Goal: Complete application form

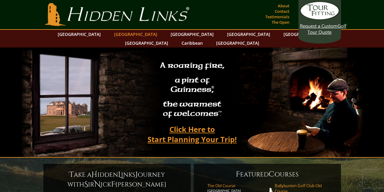
click at [123, 32] on link "[GEOGRAPHIC_DATA]" at bounding box center [135, 34] width 49 height 9
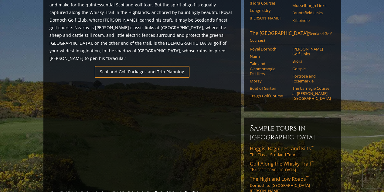
scroll to position [392, 0]
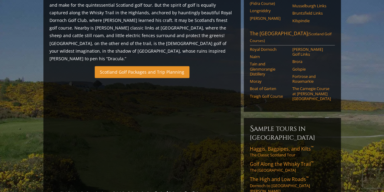
click at [122, 66] on link "Scotland Golf Packages and Trip Planning" at bounding box center [142, 72] width 95 height 12
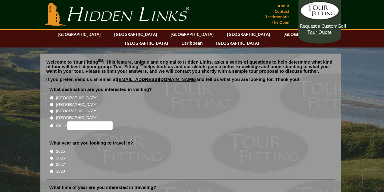
click at [51, 102] on input "[GEOGRAPHIC_DATA]" at bounding box center [52, 104] width 4 height 4
radio input "true"
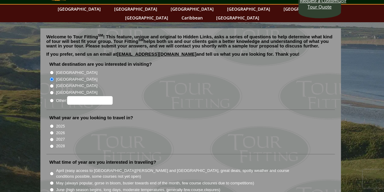
click at [53, 137] on input "2027" at bounding box center [52, 139] width 4 height 4
radio input "true"
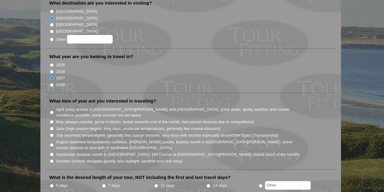
scroll to position [87, 0]
click at [52, 119] on input "May (always popular, gorse in bloom, busier towards end of the month, few cours…" at bounding box center [52, 121] width 4 height 4
radio input "true"
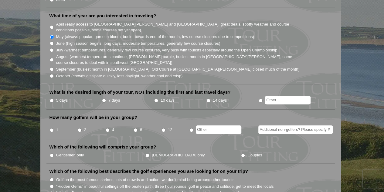
scroll to position [172, 0]
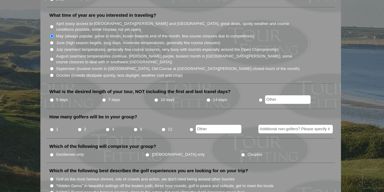
click at [156, 98] on input "10 days" at bounding box center [156, 100] width 4 height 4
radio input "true"
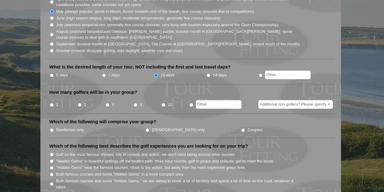
scroll to position [197, 0]
click at [111, 96] on li "4" at bounding box center [119, 102] width 28 height 12
click at [108, 102] on input "4" at bounding box center [108, 104] width 4 height 4
radio input "true"
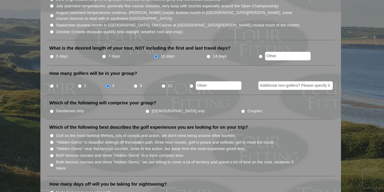
scroll to position [216, 0]
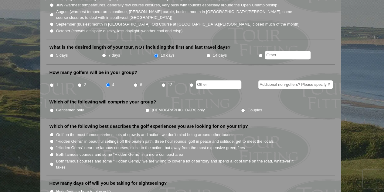
click at [241, 108] on input "Couples" at bounding box center [243, 110] width 4 height 4
radio input "true"
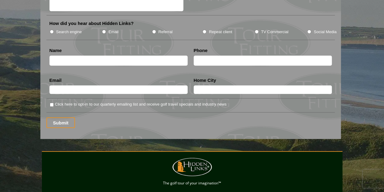
scroll to position [800, 0]
